Goal: Learn about a topic

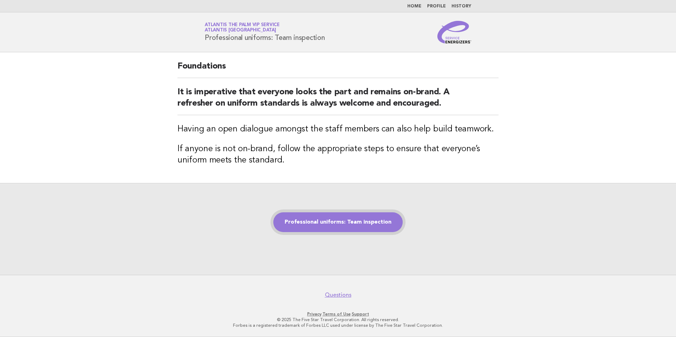
click at [326, 223] on link "Professional uniforms: Team inspection" at bounding box center [337, 222] width 129 height 20
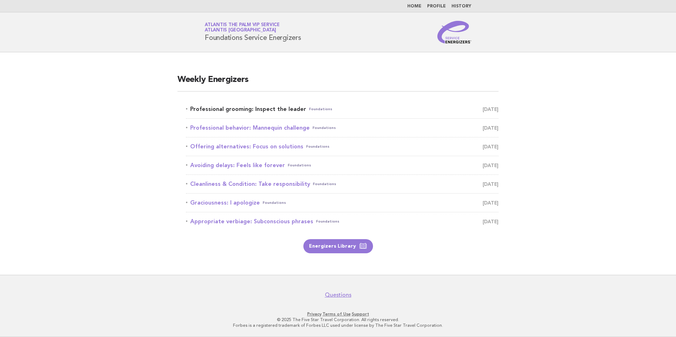
click at [245, 110] on link "Professional grooming: Inspect the leader Foundations September 4" at bounding box center [342, 109] width 312 height 10
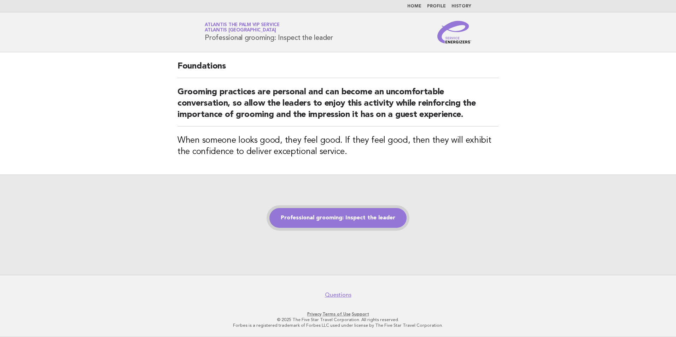
click at [353, 216] on link "Professional grooming: Inspect the leader" at bounding box center [337, 218] width 137 height 20
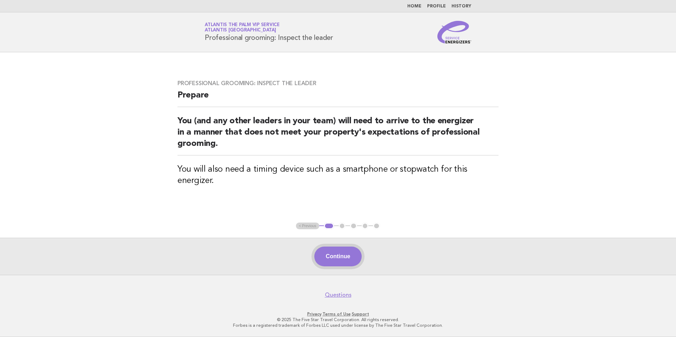
click at [341, 254] on button "Continue" at bounding box center [337, 257] width 47 height 20
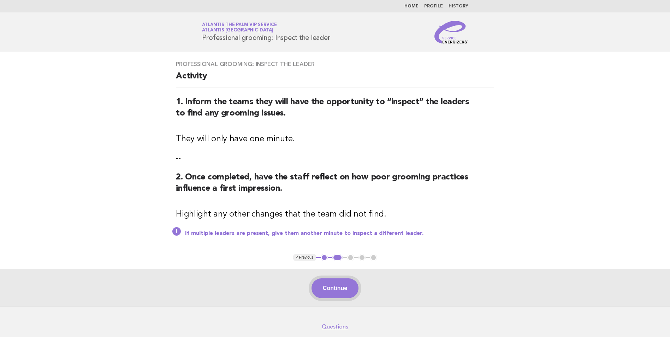
click at [333, 286] on button "Continue" at bounding box center [335, 288] width 47 height 20
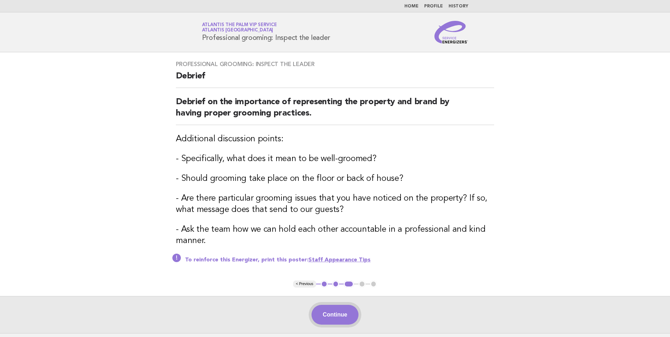
click at [334, 317] on button "Continue" at bounding box center [335, 315] width 47 height 20
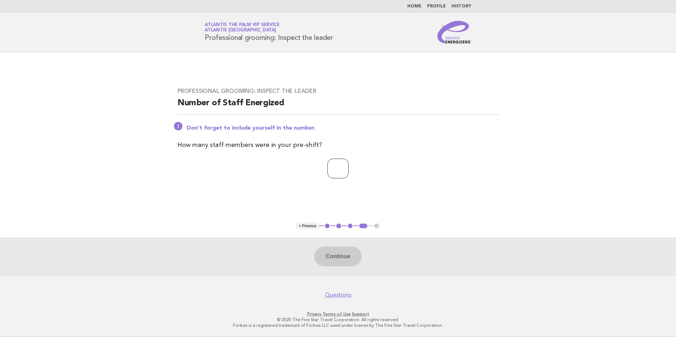
click at [327, 161] on input "number" at bounding box center [337, 169] width 21 height 20
type input "*"
click at [325, 258] on button "Continue" at bounding box center [337, 257] width 47 height 20
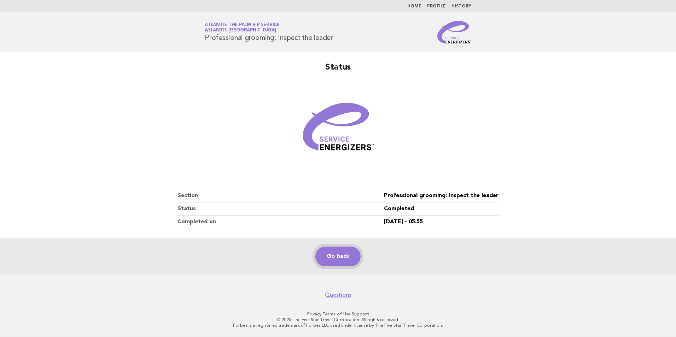
click at [344, 258] on link "Go back" at bounding box center [337, 257] width 45 height 20
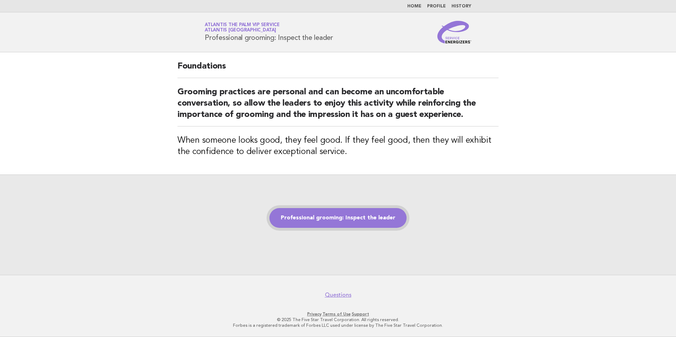
click at [336, 223] on link "Professional grooming: Inspect the leader" at bounding box center [337, 218] width 137 height 20
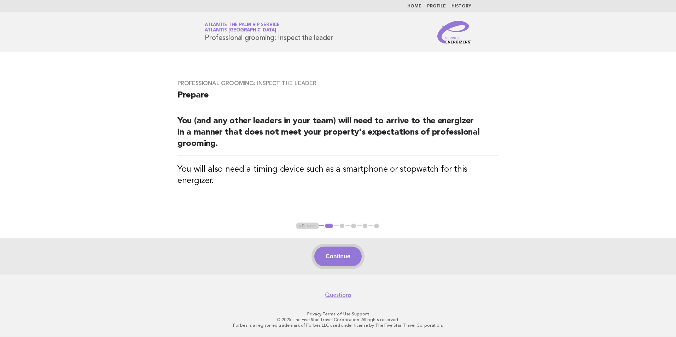
click at [343, 263] on button "Continue" at bounding box center [337, 257] width 47 height 20
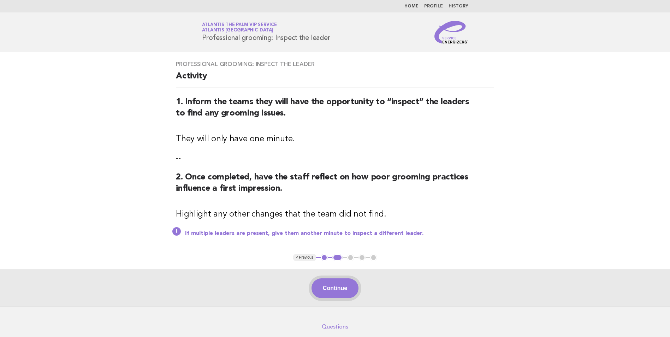
click at [340, 280] on button "Continue" at bounding box center [335, 288] width 47 height 20
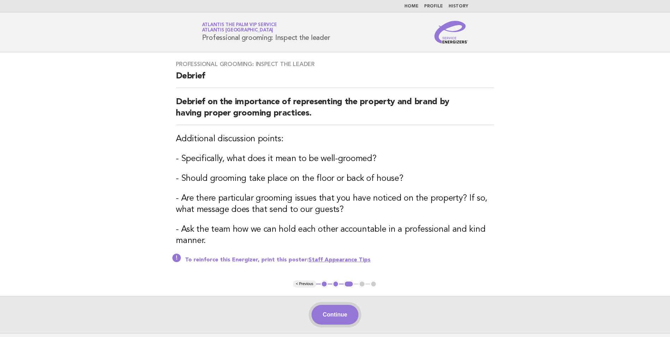
click at [342, 311] on button "Continue" at bounding box center [335, 315] width 47 height 20
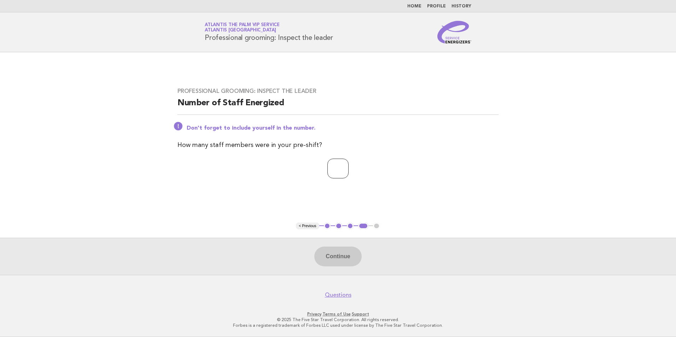
click at [343, 169] on input "number" at bounding box center [337, 169] width 21 height 20
type input "*"
click at [332, 259] on button "Continue" at bounding box center [337, 257] width 47 height 20
